Goal: Information Seeking & Learning: Check status

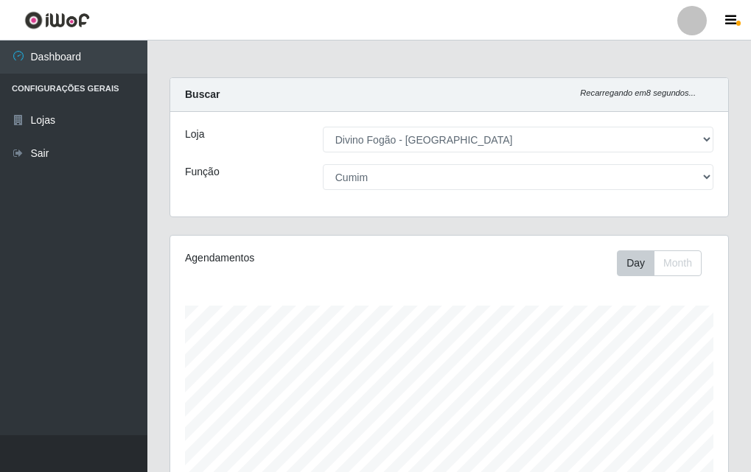
select select "499"
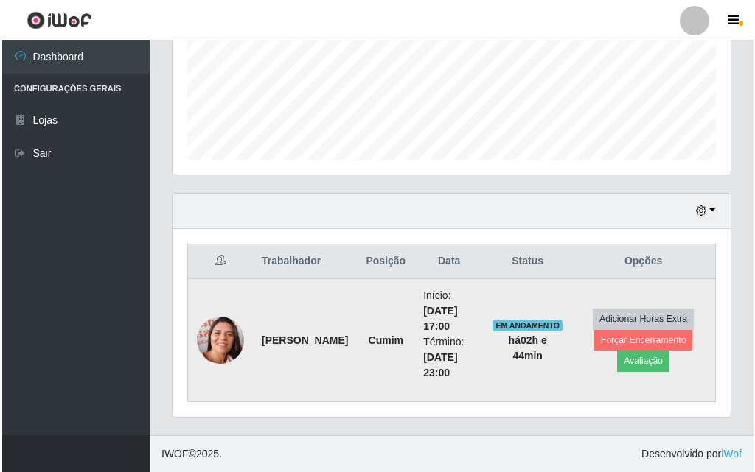
scroll to position [306, 558]
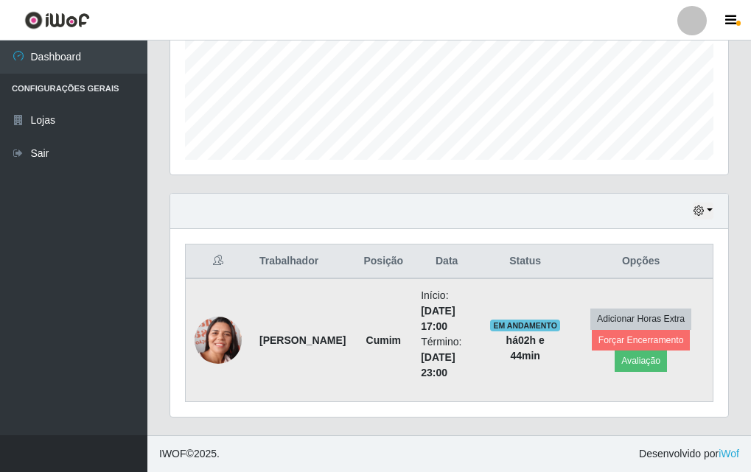
click at [231, 332] on img at bounding box center [218, 341] width 47 height 60
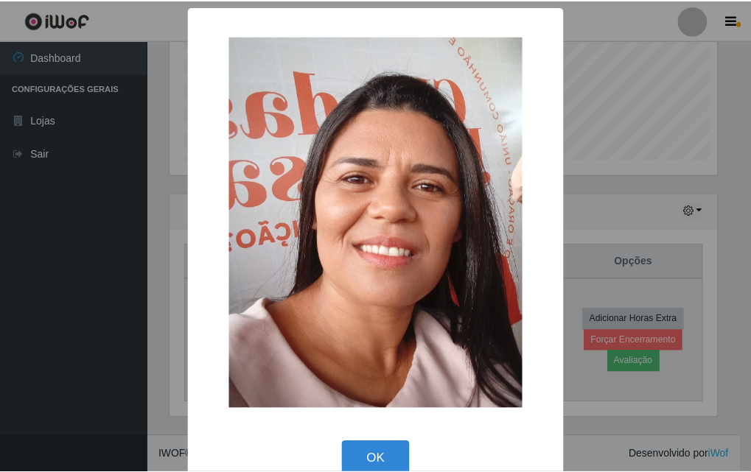
scroll to position [306, 551]
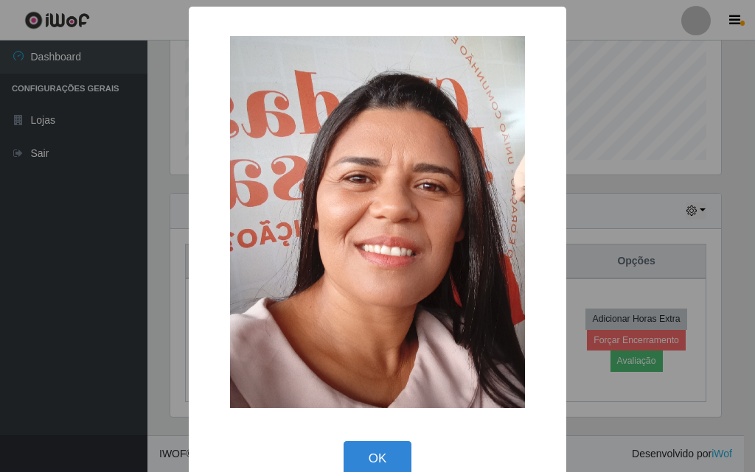
click at [165, 324] on div "× OK Cancel" at bounding box center [377, 236] width 755 height 472
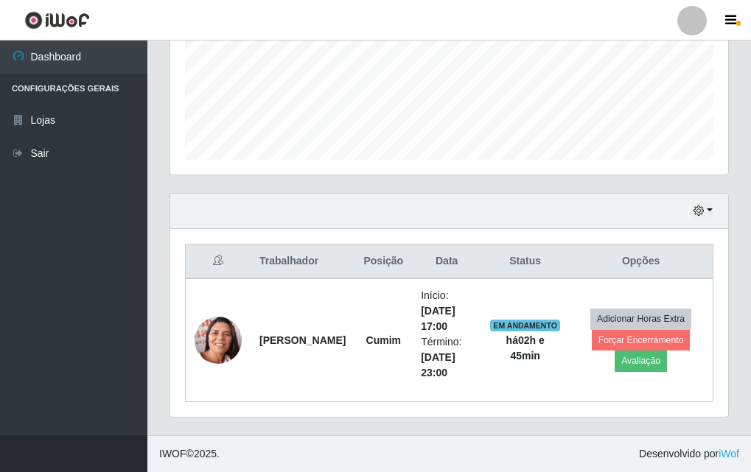
scroll to position [0, 0]
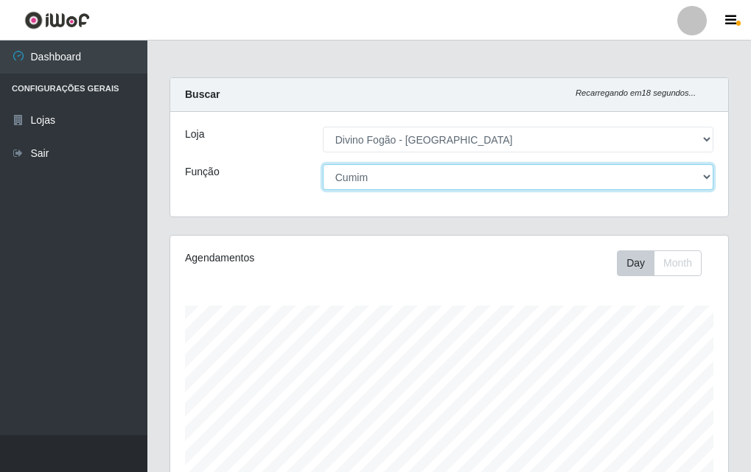
click at [446, 188] on select "[Selecione...] ASG ASG + ASG ++ Auxiliar de Cozinha Auxiliar de Cozinha + Auxil…" at bounding box center [518, 177] width 391 height 26
click at [323, 164] on select "[Selecione...] ASG ASG + ASG ++ Auxiliar de Cozinha Auxiliar de Cozinha + Auxil…" at bounding box center [518, 177] width 391 height 26
click at [377, 184] on select "[Selecione...] ASG ASG + ASG ++ Auxiliar de Cozinha Auxiliar de Cozinha + Auxil…" at bounding box center [518, 177] width 391 height 26
click at [323, 164] on select "[Selecione...] ASG ASG + ASG ++ Auxiliar de Cozinha Auxiliar de Cozinha + Auxil…" at bounding box center [518, 177] width 391 height 26
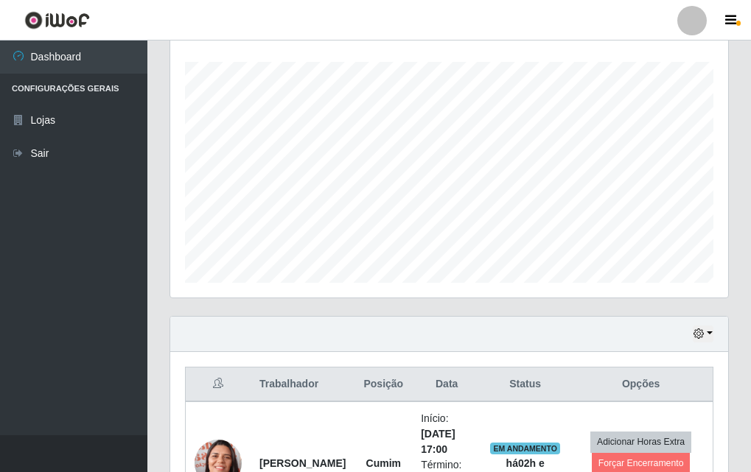
scroll to position [367, 0]
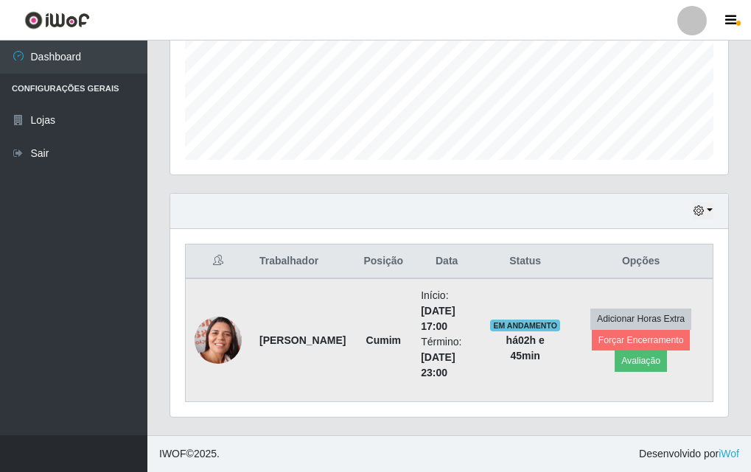
click at [245, 336] on td at bounding box center [219, 341] width 66 height 124
click at [232, 338] on img at bounding box center [218, 341] width 47 height 60
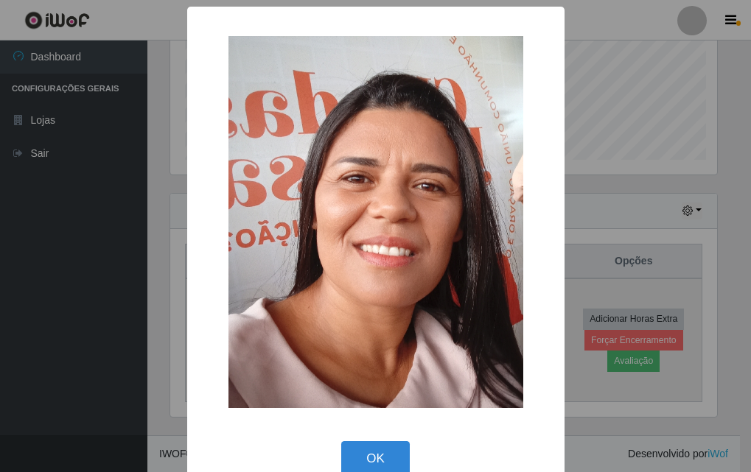
scroll to position [306, 551]
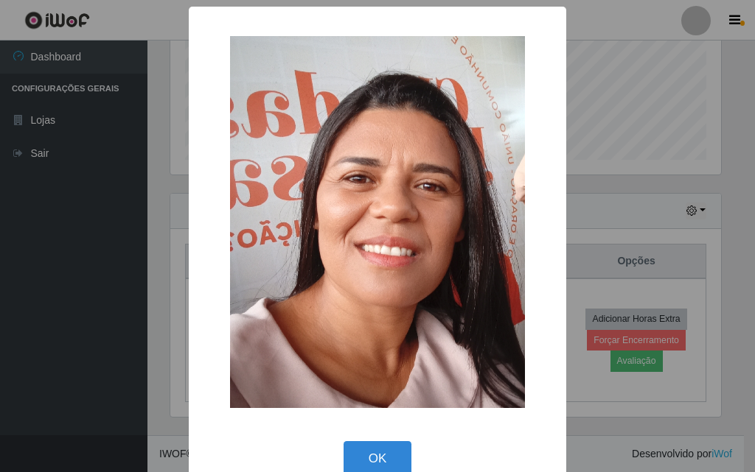
click at [142, 251] on div "× OK Cancel" at bounding box center [377, 236] width 755 height 472
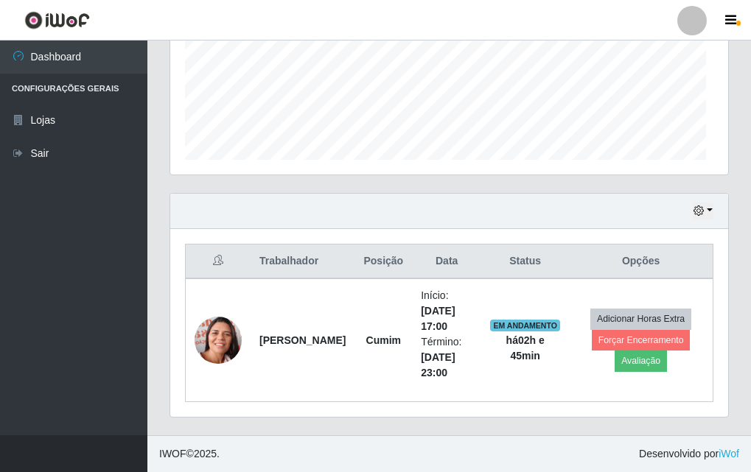
scroll to position [306, 558]
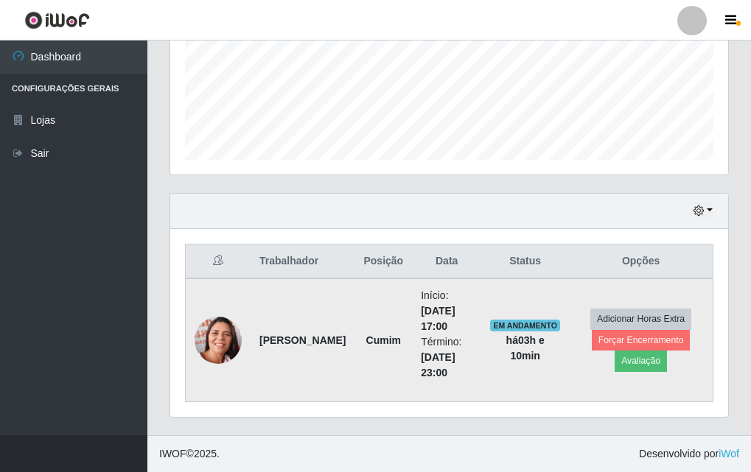
click at [217, 352] on img at bounding box center [218, 341] width 47 height 60
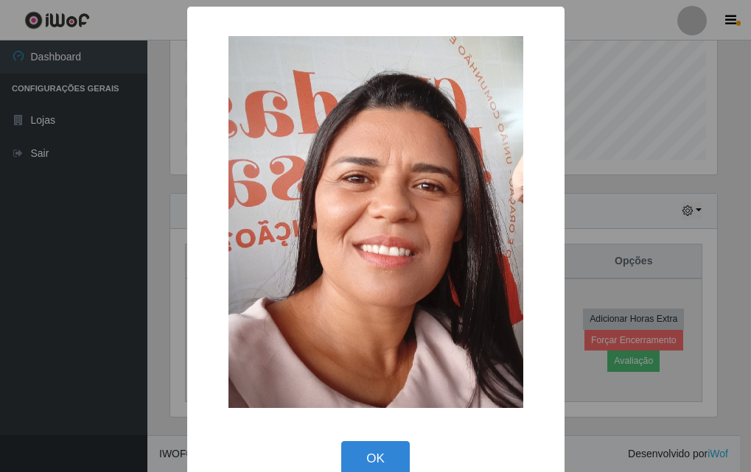
scroll to position [306, 551]
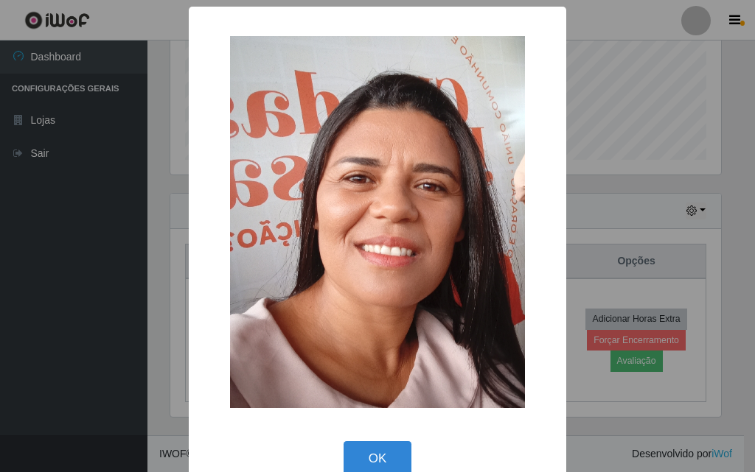
click at [168, 359] on div "× OK Cancel" at bounding box center [377, 236] width 755 height 472
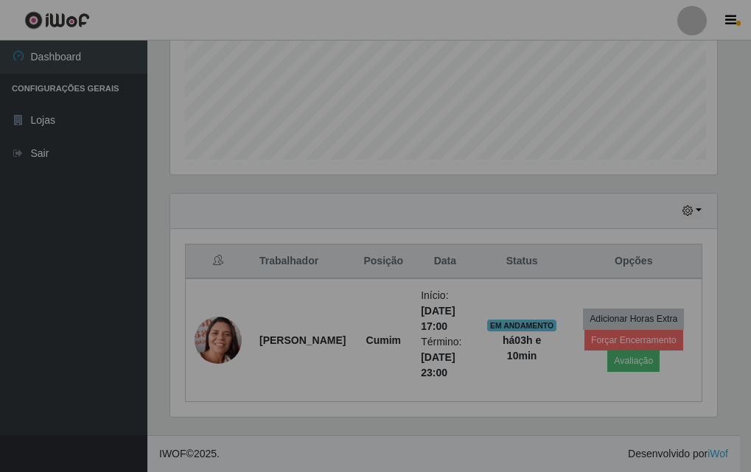
scroll to position [306, 558]
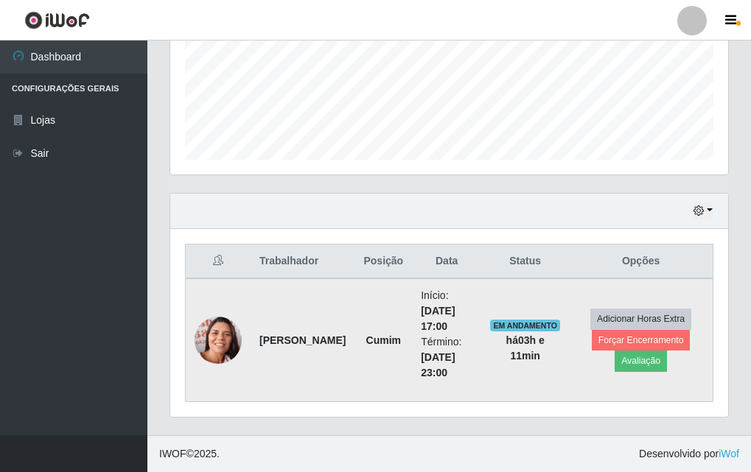
click at [279, 336] on strong "Raquel Silva Lima Rodrigues" at bounding box center [302, 341] width 86 height 12
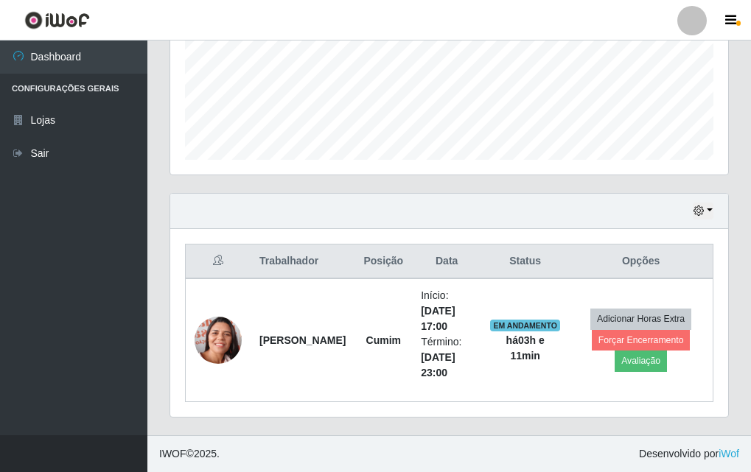
drag, startPoint x: 266, startPoint y: 348, endPoint x: 217, endPoint y: 206, distance: 149.6
click at [217, 206] on div "Hoje 1 dia 3 dias 1 Semana Não encerrados" at bounding box center [449, 211] width 558 height 35
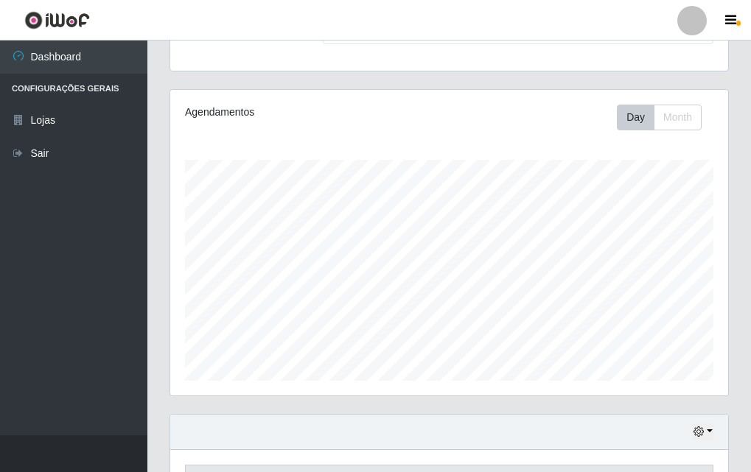
scroll to position [0, 0]
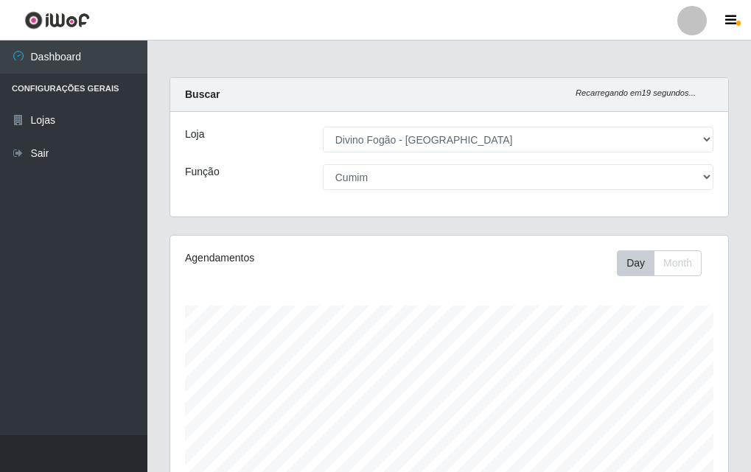
drag, startPoint x: 383, startPoint y: 116, endPoint x: 377, endPoint y: 163, distance: 46.7
click at [375, 132] on div "Loja [Selecione...] Divino Fogão - Campina Grande Função [Selecione...] ASG ASG…" at bounding box center [449, 164] width 558 height 105
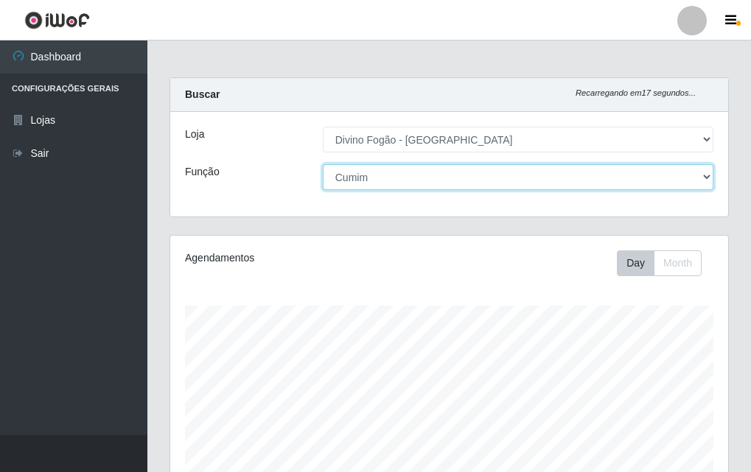
click at [391, 184] on select "[Selecione...] ASG ASG + ASG ++ Auxiliar de Cozinha Auxiliar de Cozinha + Auxil…" at bounding box center [518, 177] width 391 height 26
click at [323, 164] on select "[Selecione...] ASG ASG + ASG ++ Auxiliar de Cozinha Auxiliar de Cozinha + Auxil…" at bounding box center [518, 177] width 391 height 26
click at [389, 176] on select "[Selecione...] ASG ASG + ASG ++ Auxiliar de Cozinha Auxiliar de Cozinha + Auxil…" at bounding box center [518, 177] width 391 height 26
select select "9"
click at [323, 164] on select "[Selecione...] ASG ASG + ASG ++ Auxiliar de Cozinha Auxiliar de Cozinha + Auxil…" at bounding box center [518, 177] width 391 height 26
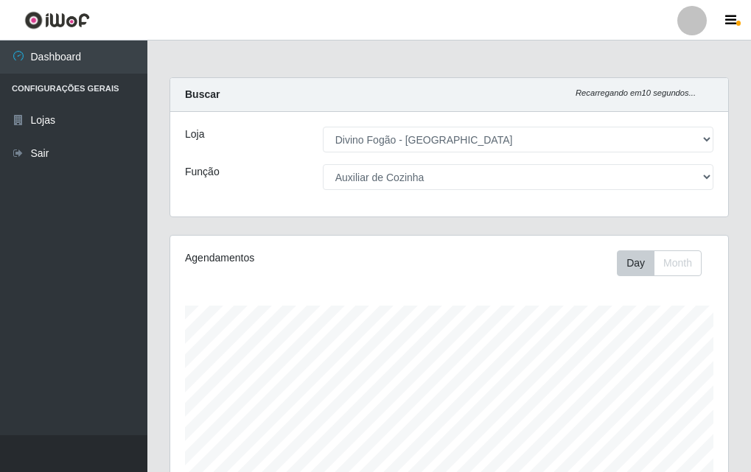
click at [392, 99] on div "Buscar Recarregando em 10 segundos..." at bounding box center [449, 95] width 558 height 34
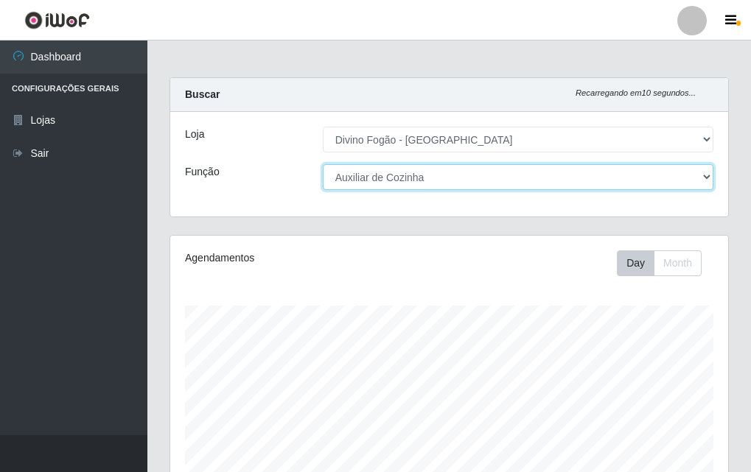
click at [397, 170] on select "[Selecione...] ASG ASG + ASG ++ Auxiliar de Cozinha Auxiliar de Cozinha + Auxil…" at bounding box center [518, 177] width 391 height 26
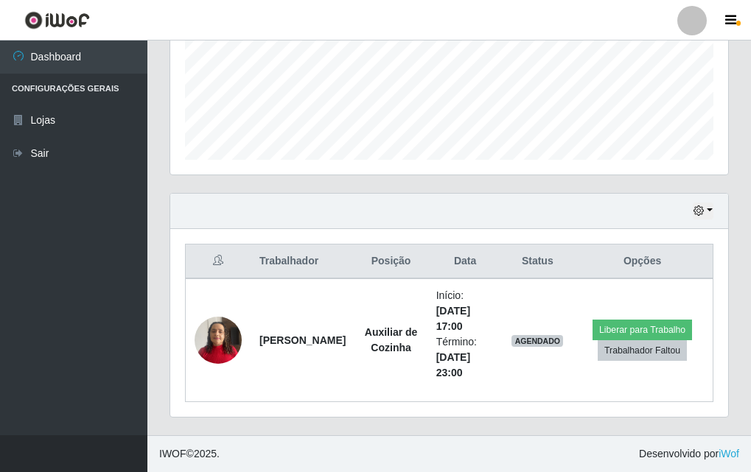
click at [371, 255] on th "Posição" at bounding box center [391, 262] width 72 height 35
drag, startPoint x: 371, startPoint y: 255, endPoint x: 288, endPoint y: 274, distance: 84.7
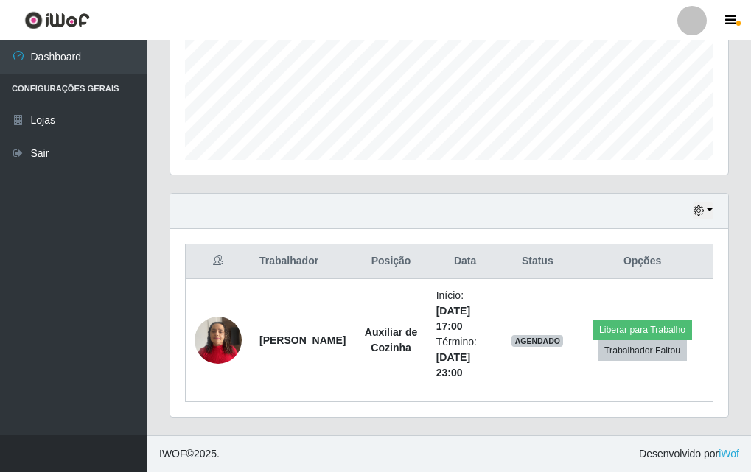
click at [288, 274] on th "Trabalhador" at bounding box center [303, 262] width 104 height 35
drag, startPoint x: 288, startPoint y: 274, endPoint x: 289, endPoint y: 262, distance: 12.6
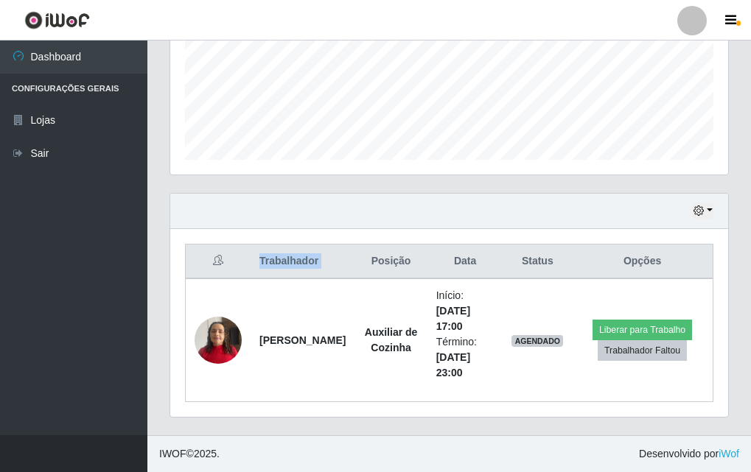
click at [289, 262] on th "Trabalhador" at bounding box center [303, 262] width 104 height 35
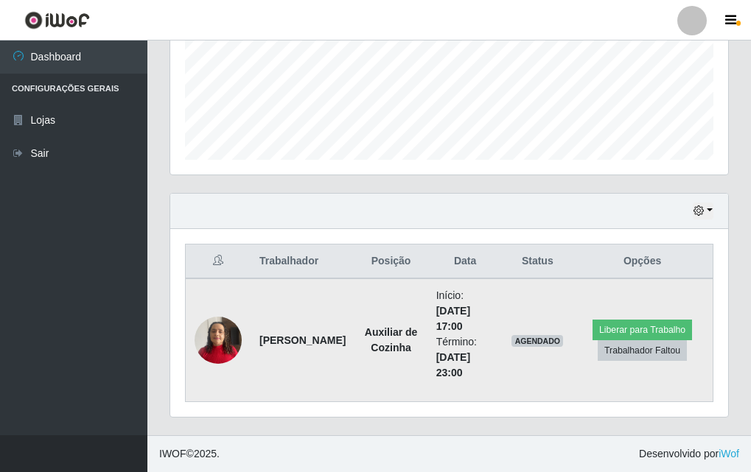
click at [228, 335] on img at bounding box center [218, 340] width 47 height 63
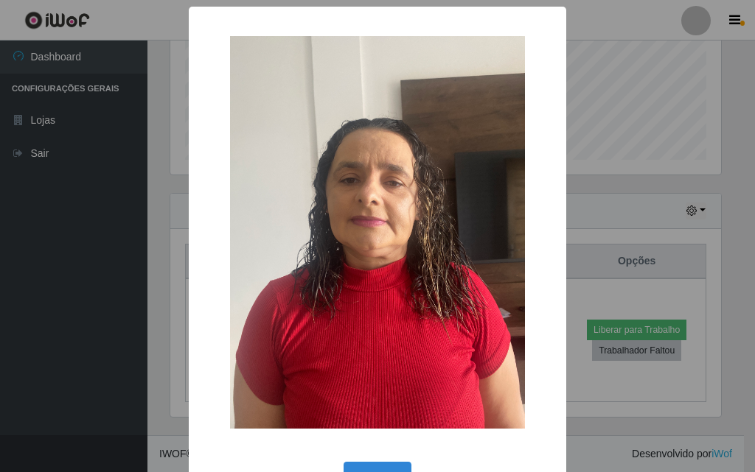
click at [157, 366] on div "× OK Cancel" at bounding box center [377, 236] width 755 height 472
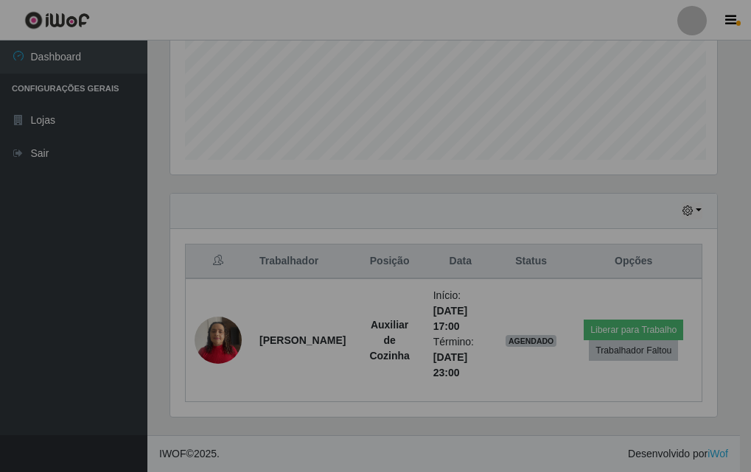
scroll to position [306, 558]
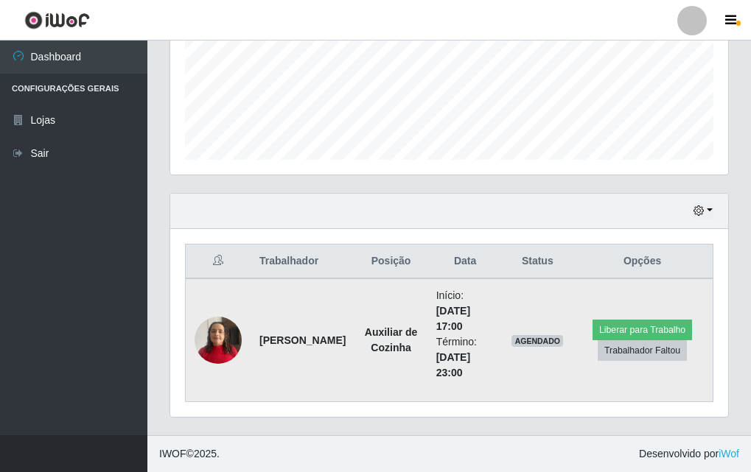
click at [214, 348] on img at bounding box center [218, 340] width 47 height 63
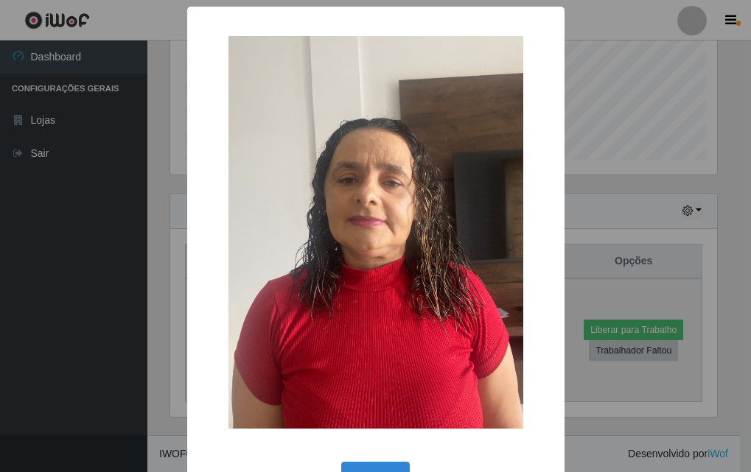
scroll to position [306, 551]
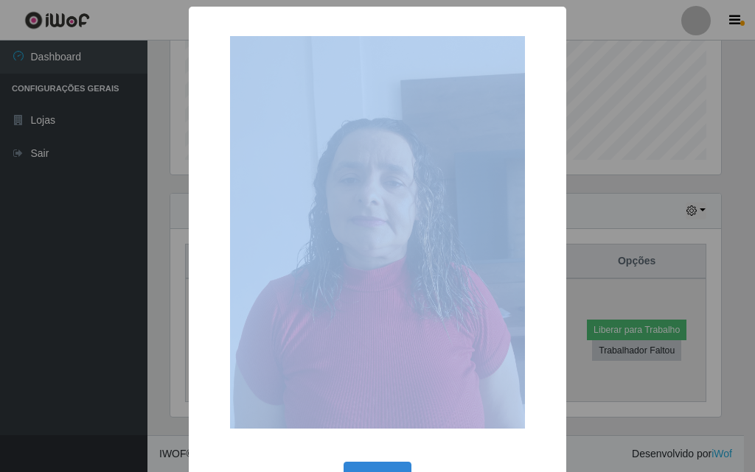
click at [214, 348] on div "×" at bounding box center [377, 232] width 348 height 422
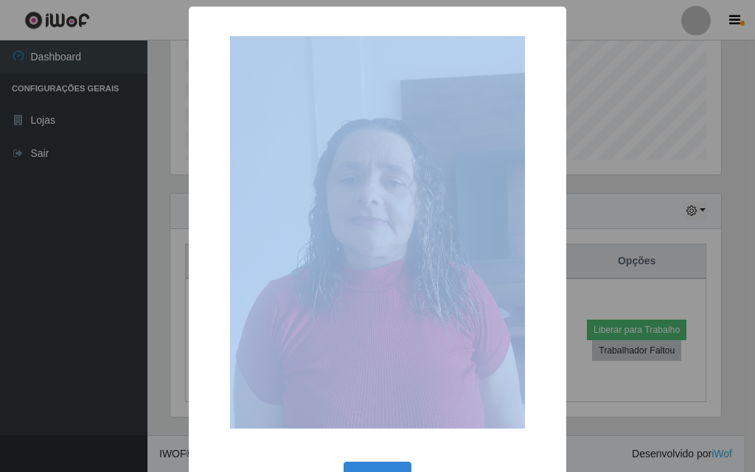
click at [337, 276] on img at bounding box center [377, 232] width 295 height 393
click at [213, 369] on div "×" at bounding box center [377, 232] width 348 height 422
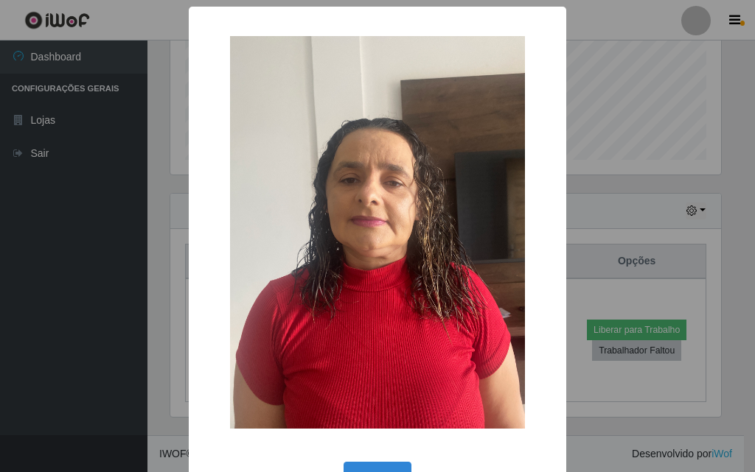
drag, startPoint x: 284, startPoint y: 351, endPoint x: 141, endPoint y: 322, distance: 146.6
click at [141, 322] on div "× OK Cancel" at bounding box center [377, 236] width 755 height 472
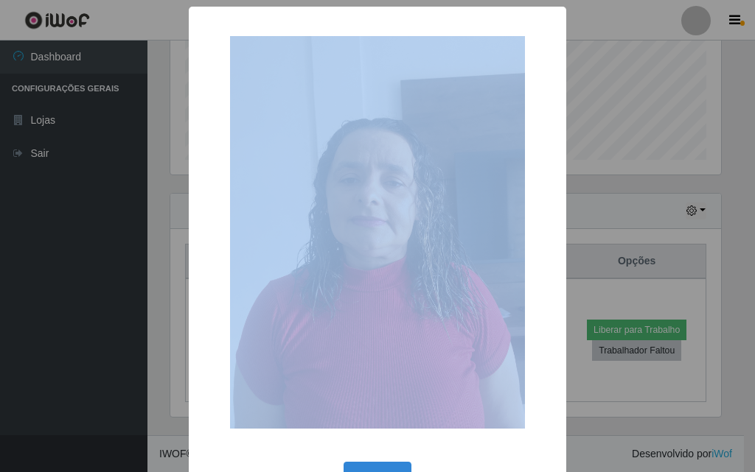
click at [141, 322] on div "× OK Cancel" at bounding box center [377, 236] width 755 height 472
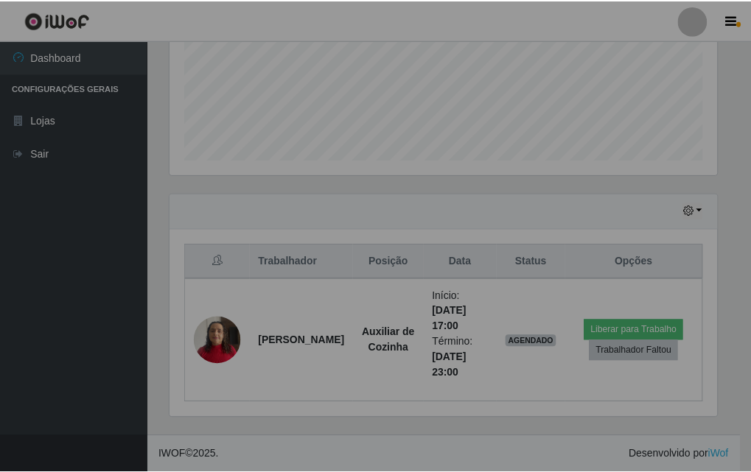
scroll to position [306, 558]
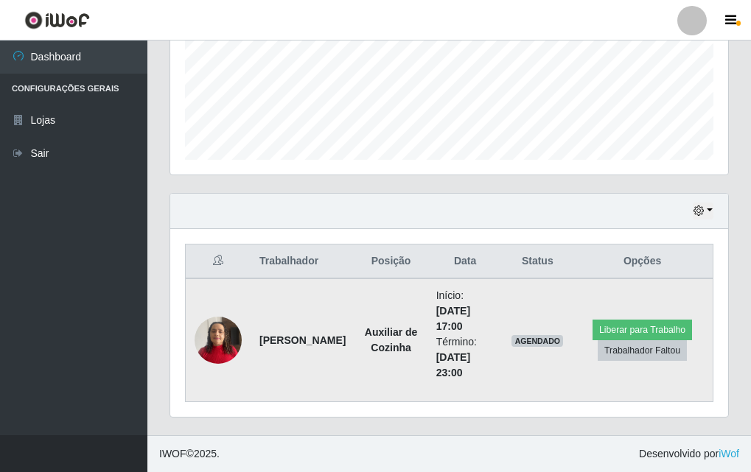
click at [281, 335] on strong "Eliane Cavalcante oliveira" at bounding box center [302, 341] width 86 height 12
drag, startPoint x: 281, startPoint y: 330, endPoint x: 243, endPoint y: 290, distance: 55.3
click at [243, 290] on td at bounding box center [219, 341] width 66 height 124
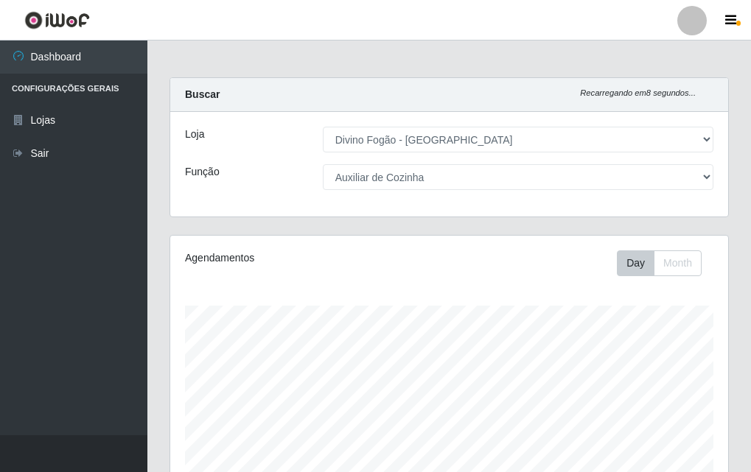
scroll to position [367, 0]
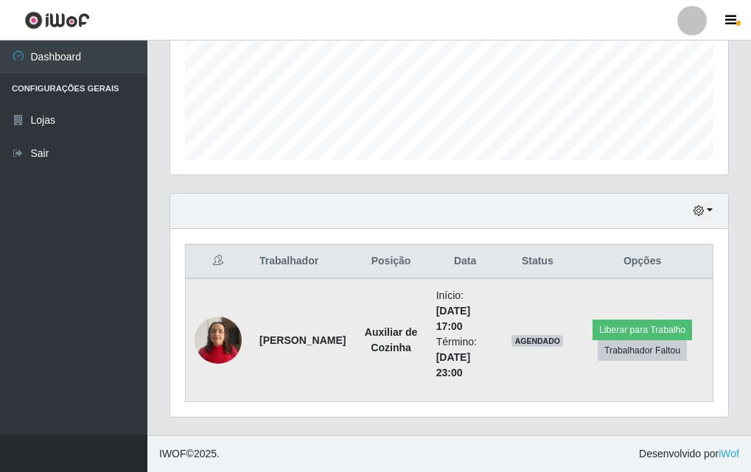
click at [315, 341] on td "Eliane Cavalcante oliveira" at bounding box center [303, 341] width 104 height 124
click at [301, 350] on td "Eliane Cavalcante oliveira" at bounding box center [303, 341] width 104 height 124
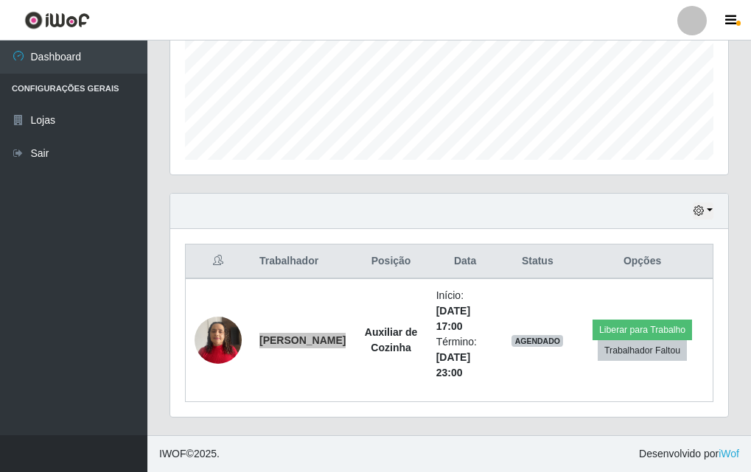
scroll to position [736707, 736455]
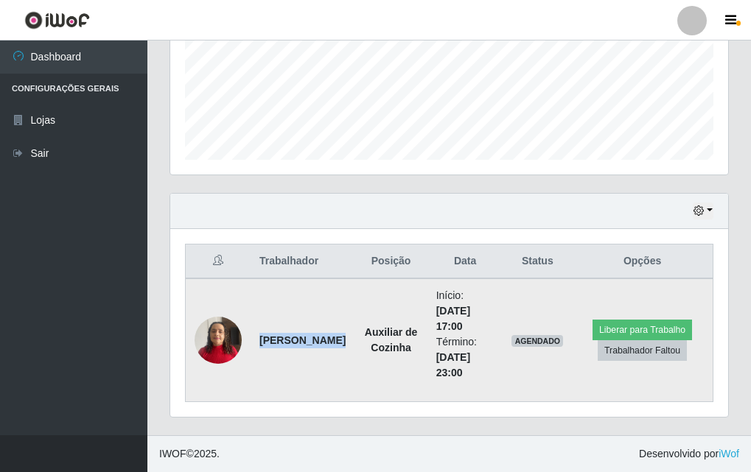
click at [277, 283] on td "Eliane Cavalcante oliveira" at bounding box center [303, 341] width 104 height 124
drag, startPoint x: 260, startPoint y: 313, endPoint x: 494, endPoint y: 377, distance: 242.3
click at [494, 377] on tr "Eliane Cavalcante oliveira Auxiliar de Cozinha Início: 19/09/2025, 17:00 Términ…" at bounding box center [450, 341] width 528 height 124
click at [388, 348] on td "Auxiliar de Cozinha" at bounding box center [391, 341] width 72 height 124
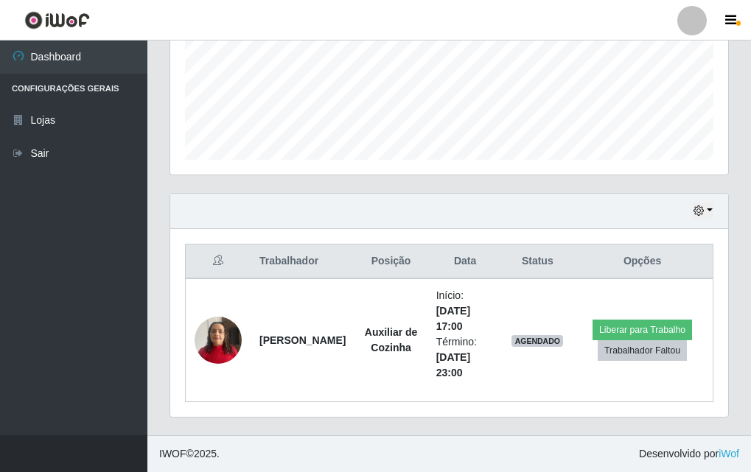
scroll to position [0, 0]
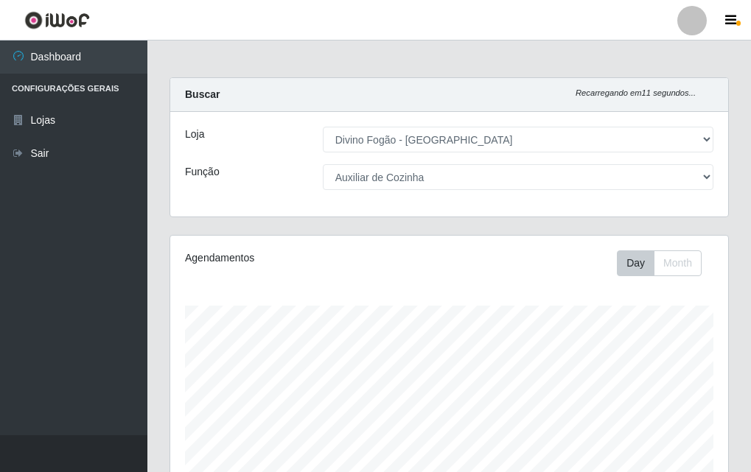
click at [374, 259] on div "Agendamentos" at bounding box center [288, 258] width 207 height 15
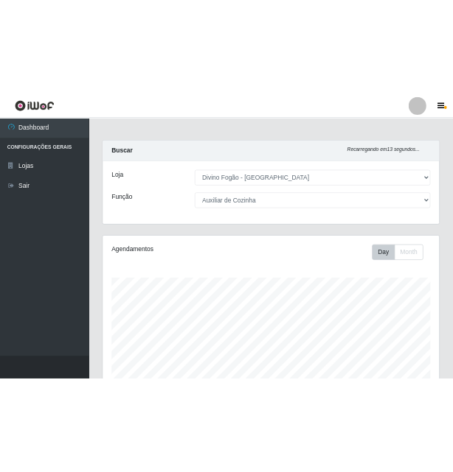
scroll to position [367, 0]
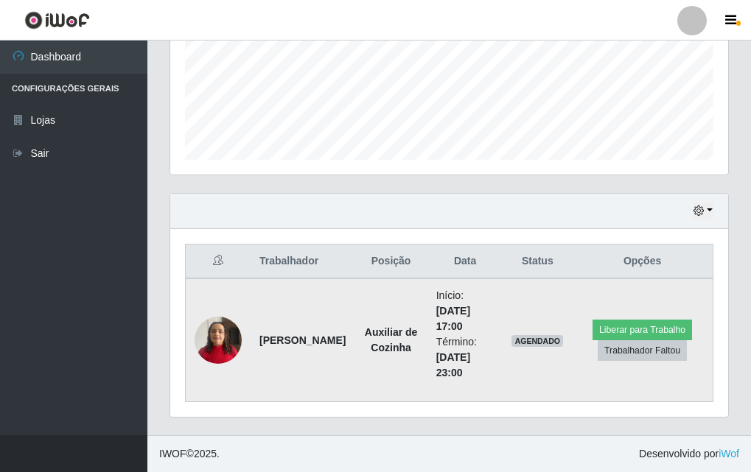
click at [259, 335] on strong "Eliane Cavalcante oliveira" at bounding box center [302, 341] width 86 height 12
click at [300, 310] on td "Eliane Cavalcante oliveira" at bounding box center [303, 341] width 104 height 124
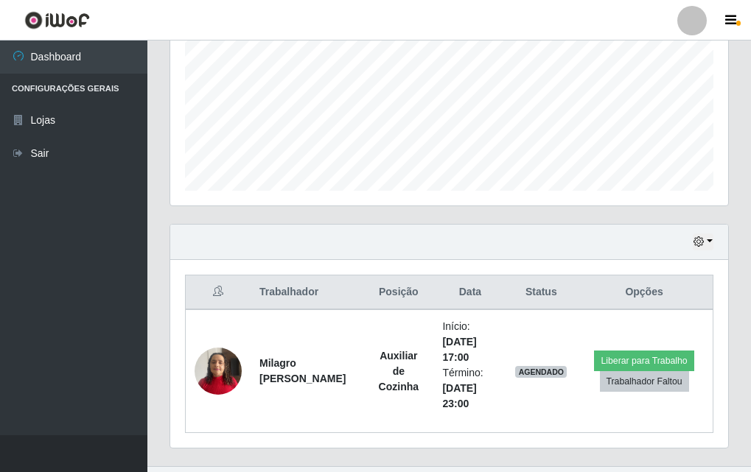
scroll to position [736707, 736455]
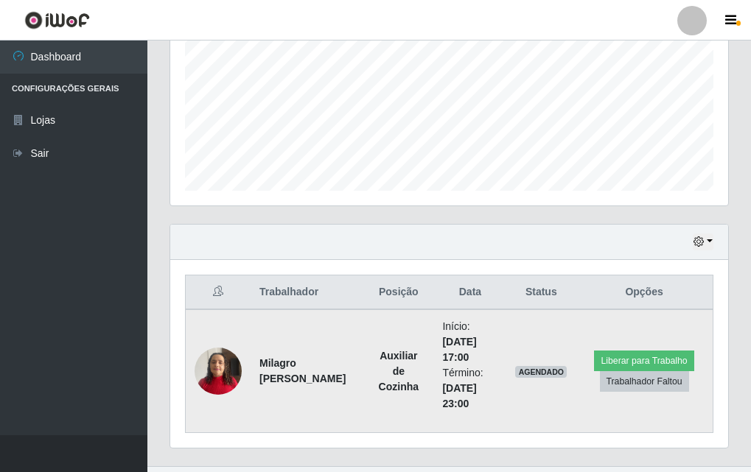
click at [282, 382] on strong "Milagro josefina gonzales" at bounding box center [302, 370] width 86 height 27
